Goal: Find specific page/section: Find specific page/section

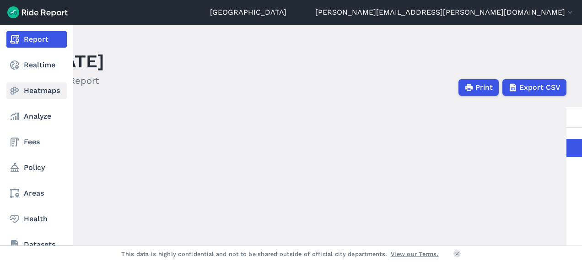
click at [46, 94] on link "Heatmaps" at bounding box center [36, 90] width 60 height 16
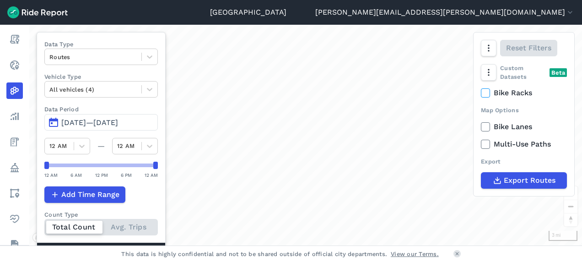
click at [88, 122] on span "[DATE]—[DATE]" at bounding box center [89, 122] width 57 height 9
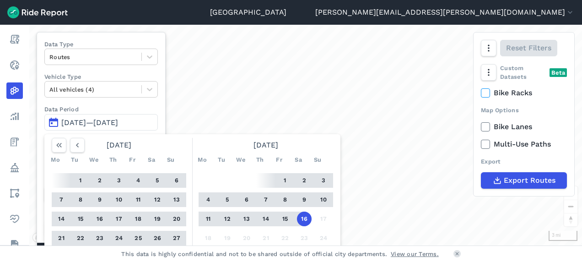
click at [80, 179] on button "1" at bounding box center [80, 180] width 15 height 15
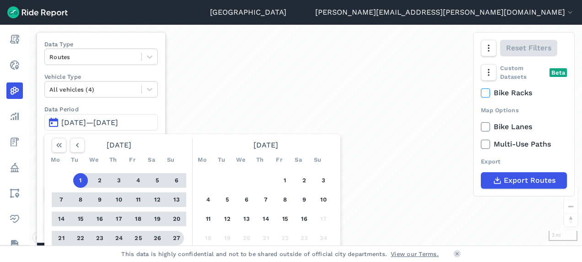
click at [174, 241] on button "27" at bounding box center [176, 238] width 15 height 15
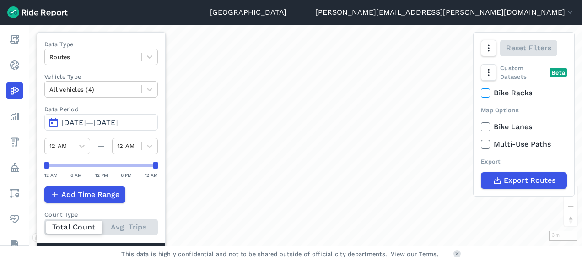
click at [118, 120] on span "[DATE]—[DATE]" at bounding box center [89, 122] width 57 height 9
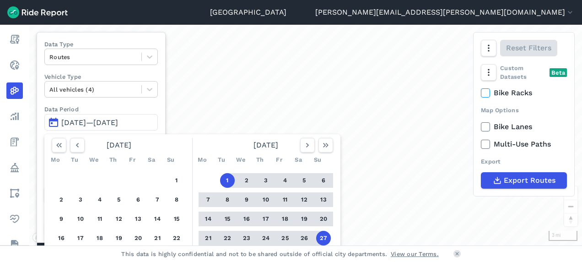
click at [118, 118] on span "[DATE]—[DATE]" at bounding box center [89, 122] width 57 height 9
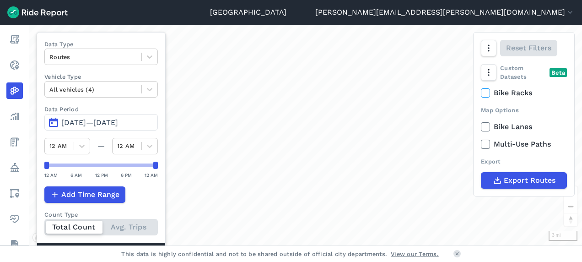
click at [118, 119] on span "[DATE]—[DATE]" at bounding box center [89, 122] width 57 height 9
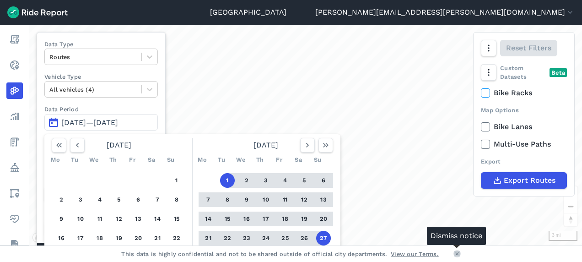
click at [458, 254] on icon at bounding box center [457, 253] width 5 height 5
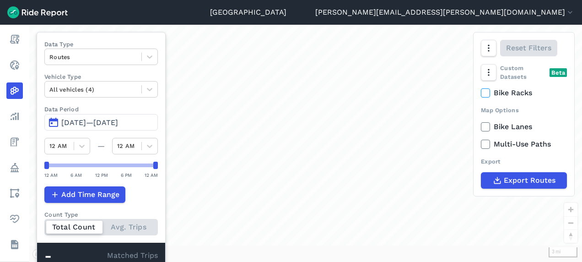
click at [118, 121] on span "[DATE]—[DATE]" at bounding box center [89, 122] width 57 height 9
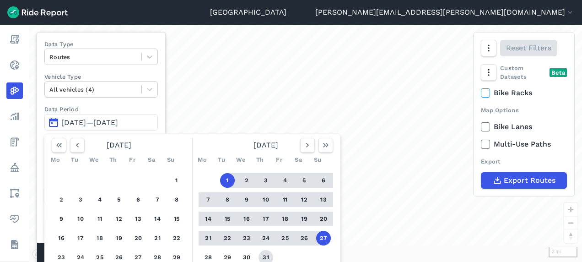
click at [265, 257] on button "31" at bounding box center [266, 257] width 15 height 15
click at [226, 178] on button "1" at bounding box center [227, 180] width 15 height 15
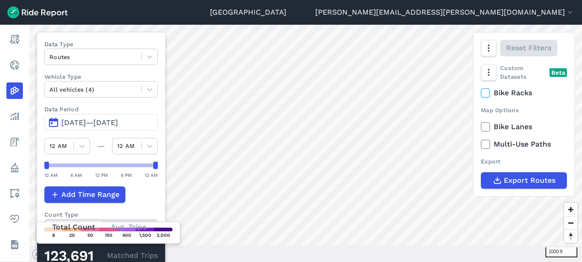
click at [325, 255] on div "1000 ft × [STREET_ADDRESS] Total Trips 4 Avg. Daily Trips 0.1% of Service Area …" at bounding box center [305, 143] width 553 height 237
click at [348, 261] on html "Seattle [PERSON_NAME][EMAIL_ADDRESS][PERSON_NAME][DOMAIN_NAME] Settings Terms S…" at bounding box center [291, 131] width 582 height 262
click at [253, 12] on div "Seattle [PERSON_NAME][EMAIL_ADDRESS][PERSON_NAME][DOMAIN_NAME] Settings Terms S…" at bounding box center [291, 131] width 582 height 262
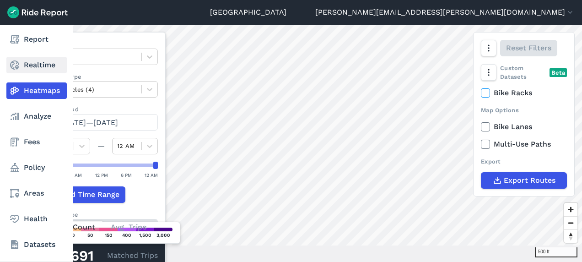
click at [41, 64] on link "Realtime" at bounding box center [36, 65] width 60 height 16
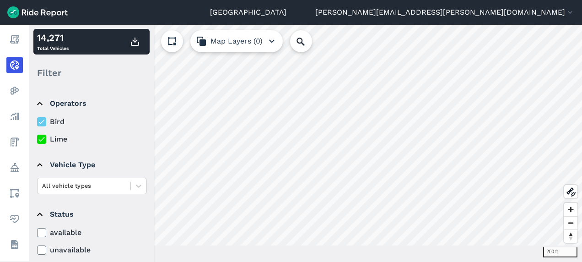
click at [326, 261] on html "Seattle [PERSON_NAME][EMAIL_ADDRESS][PERSON_NAME][DOMAIN_NAME] Settings Terms S…" at bounding box center [291, 131] width 582 height 262
